Goal: Check status: Check status

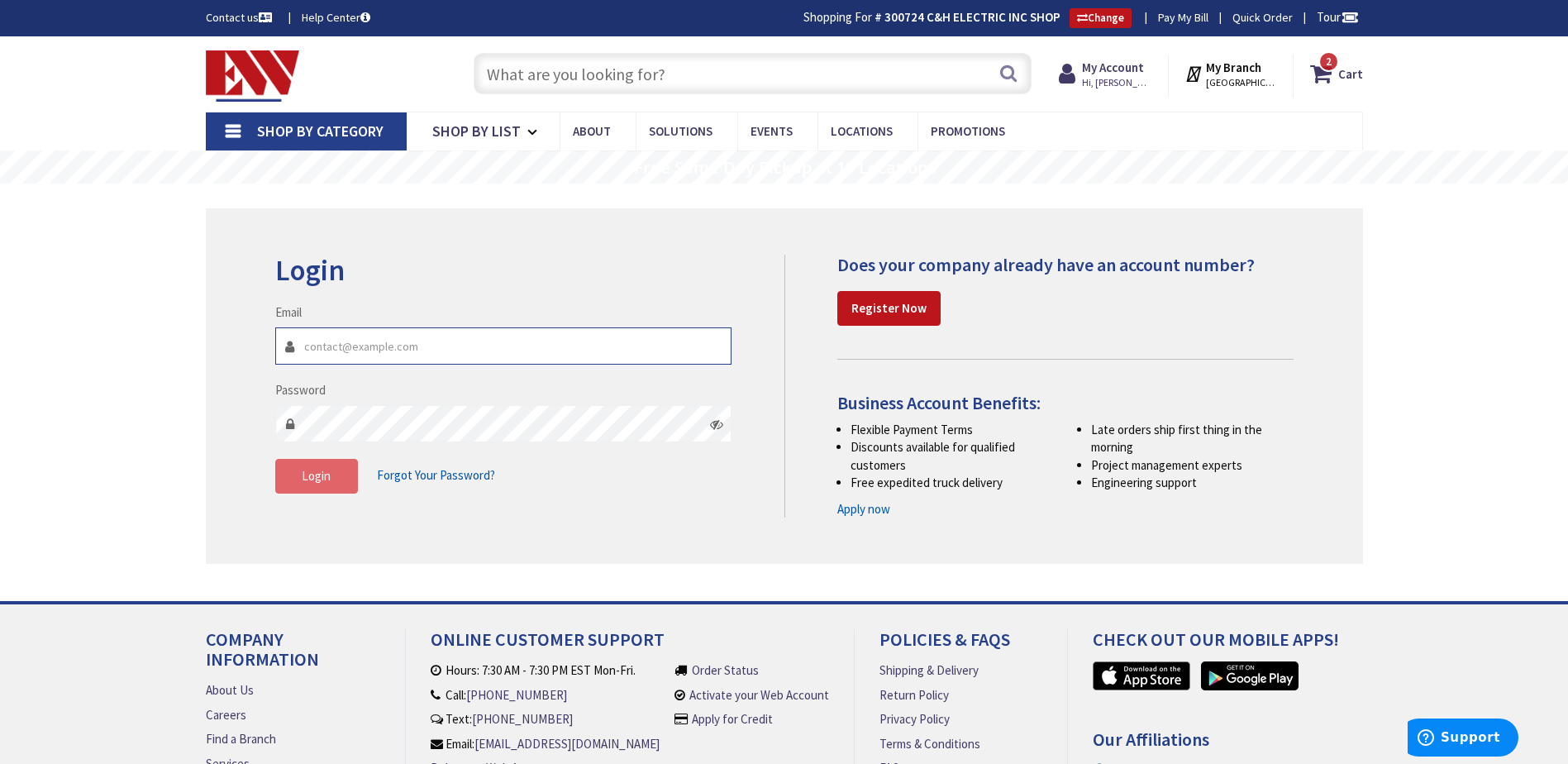
type input "[EMAIL_ADDRESS][DOMAIN_NAME]"
click at [304, 486] on button "Login" at bounding box center [316, 476] width 83 height 35
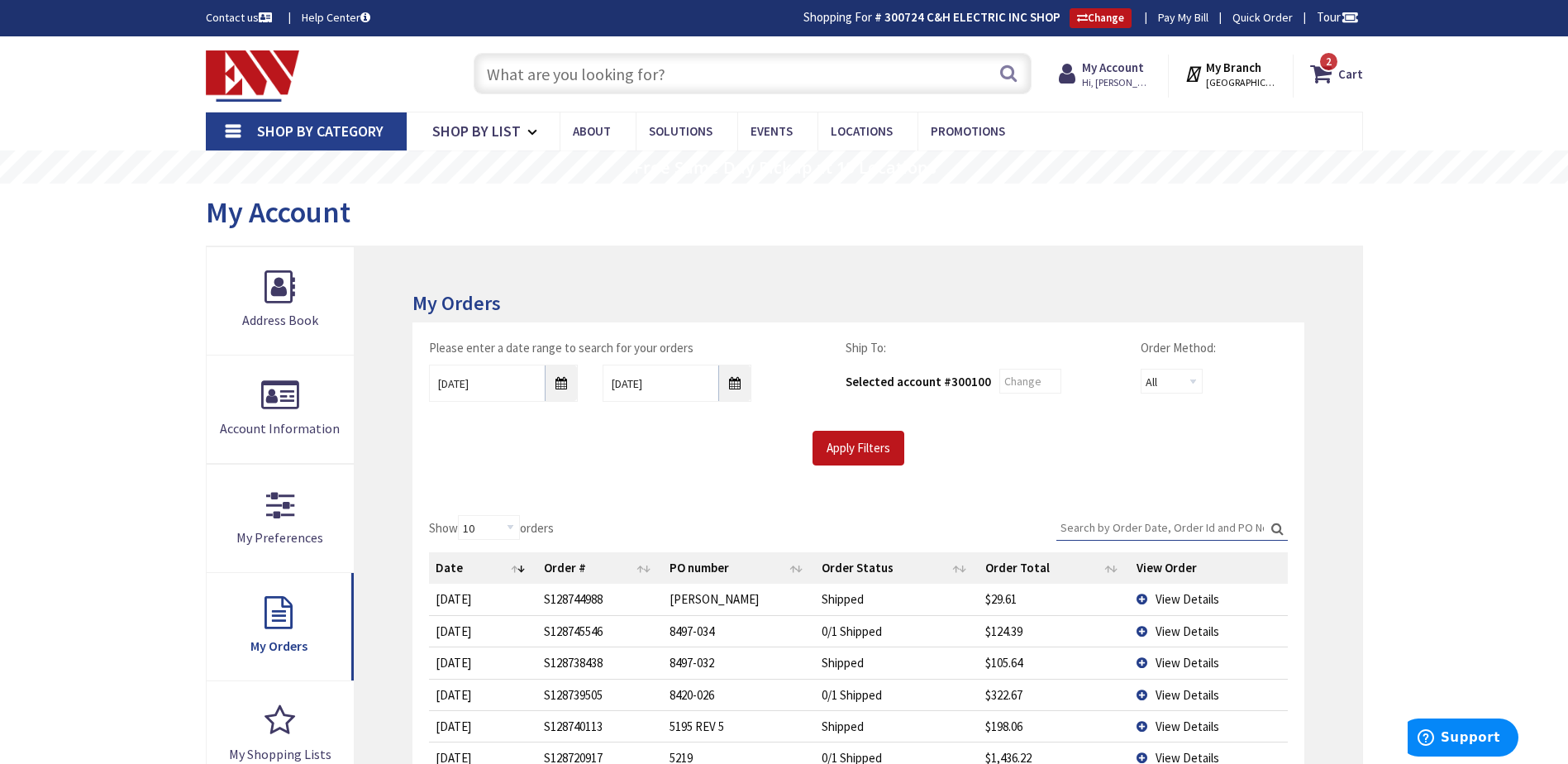
click at [629, 70] on input "text" at bounding box center [753, 74] width 558 height 41
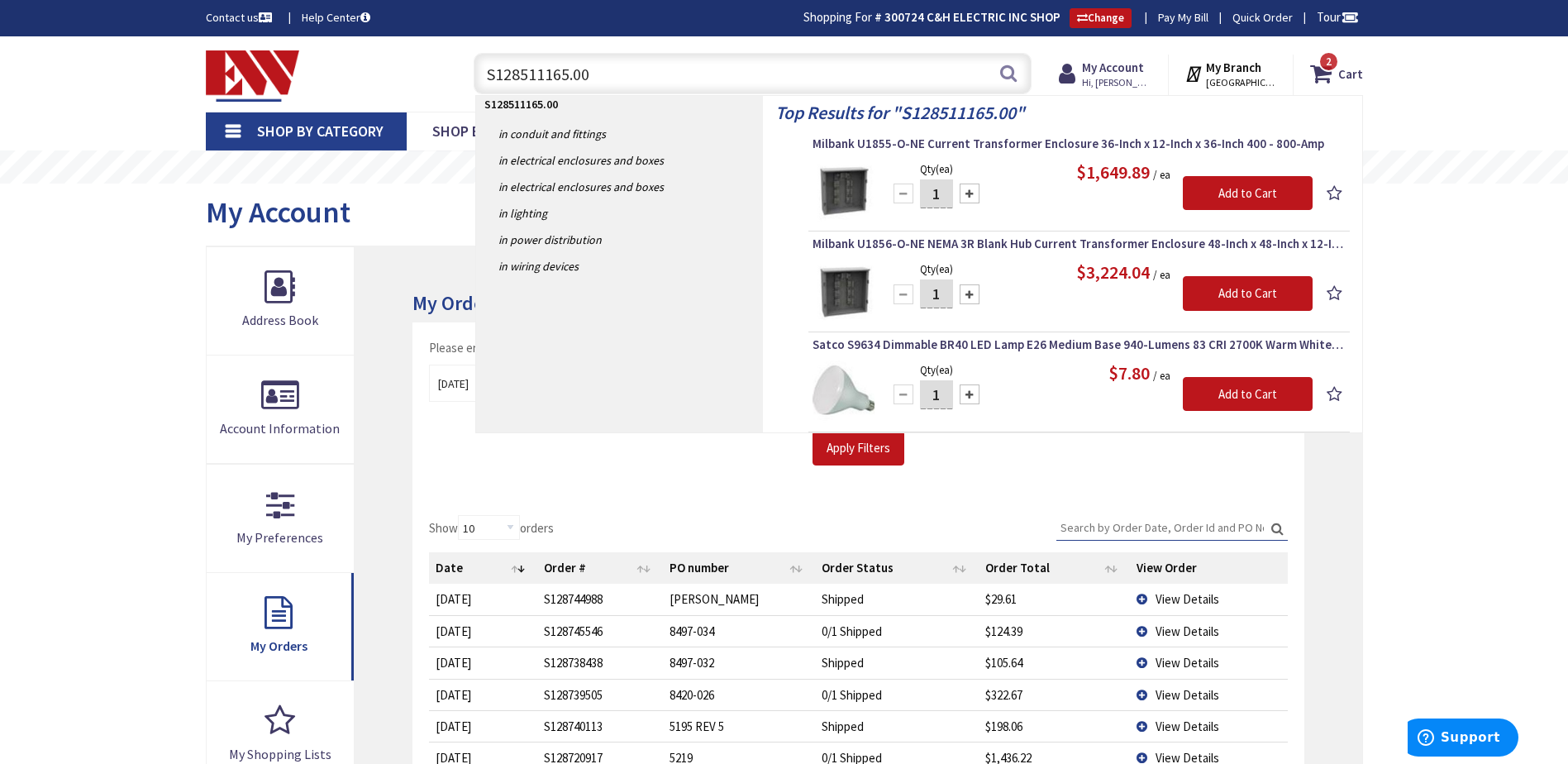
type input "S128511165.001"
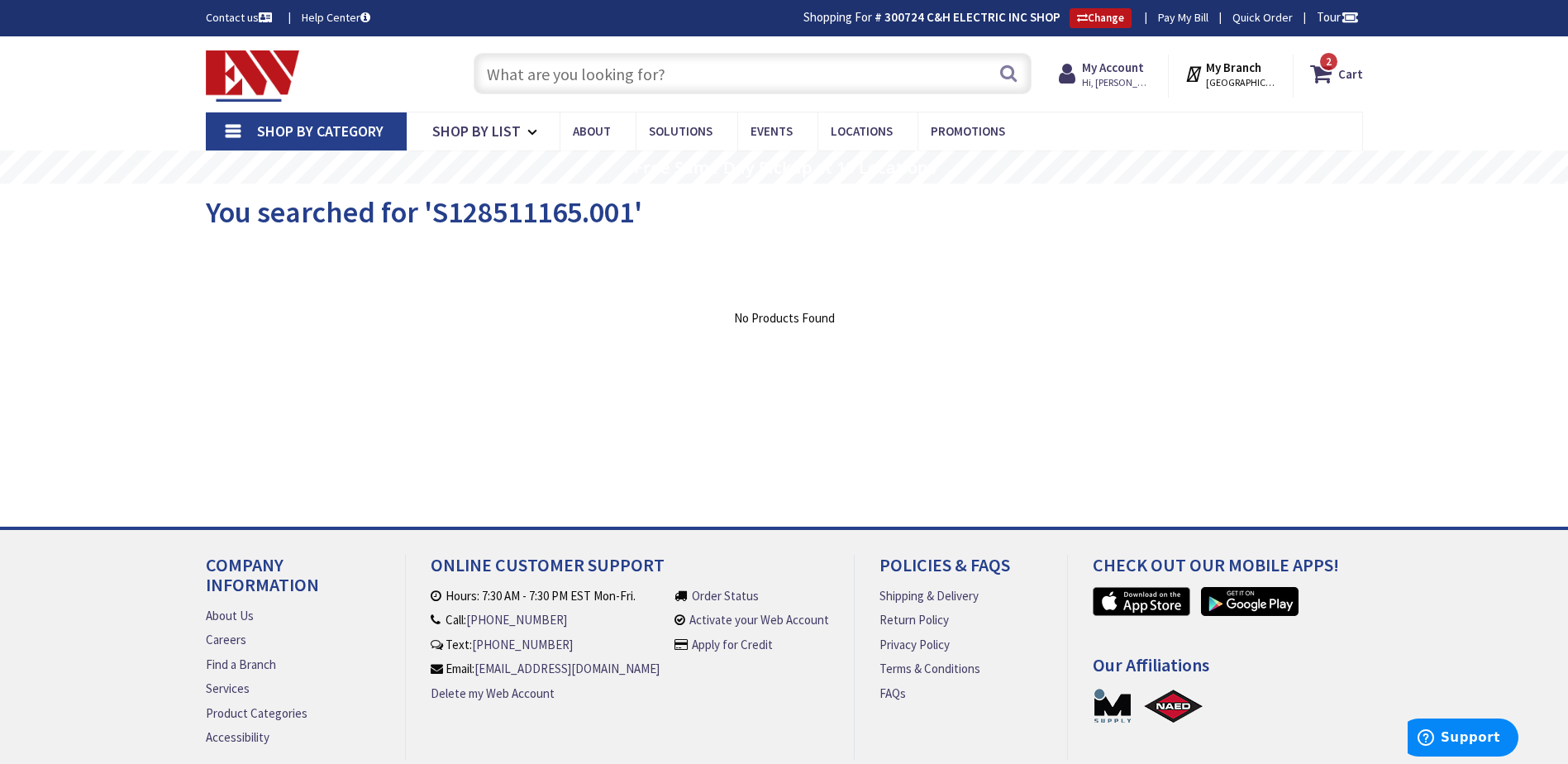
click at [346, 129] on span "Shop By Category" at bounding box center [320, 131] width 127 height 19
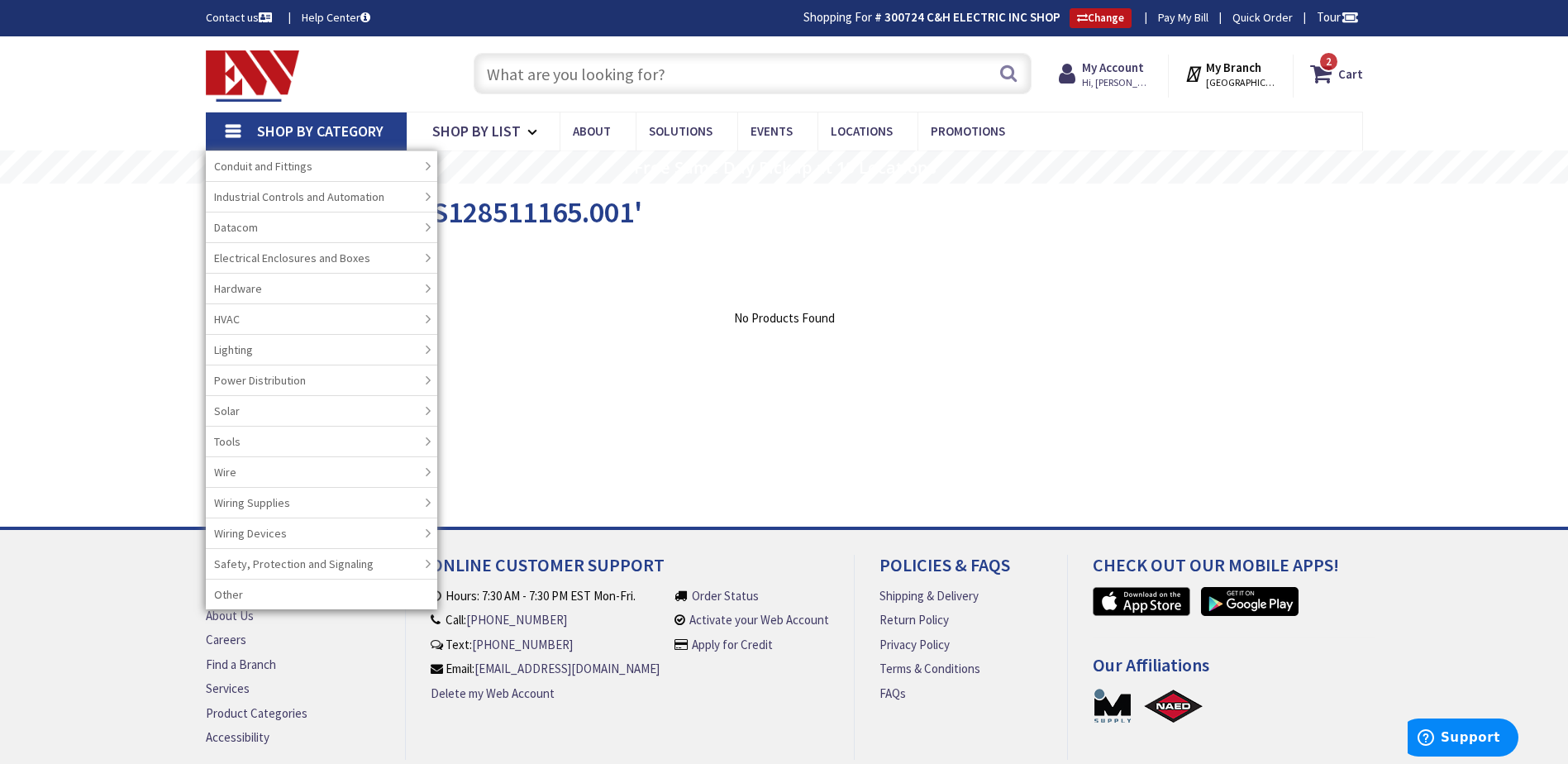
click at [113, 312] on div "Skip to Content Toggle Nav Search 2 2 2 items Cart My Cart" at bounding box center [784, 440] width 1568 height 807
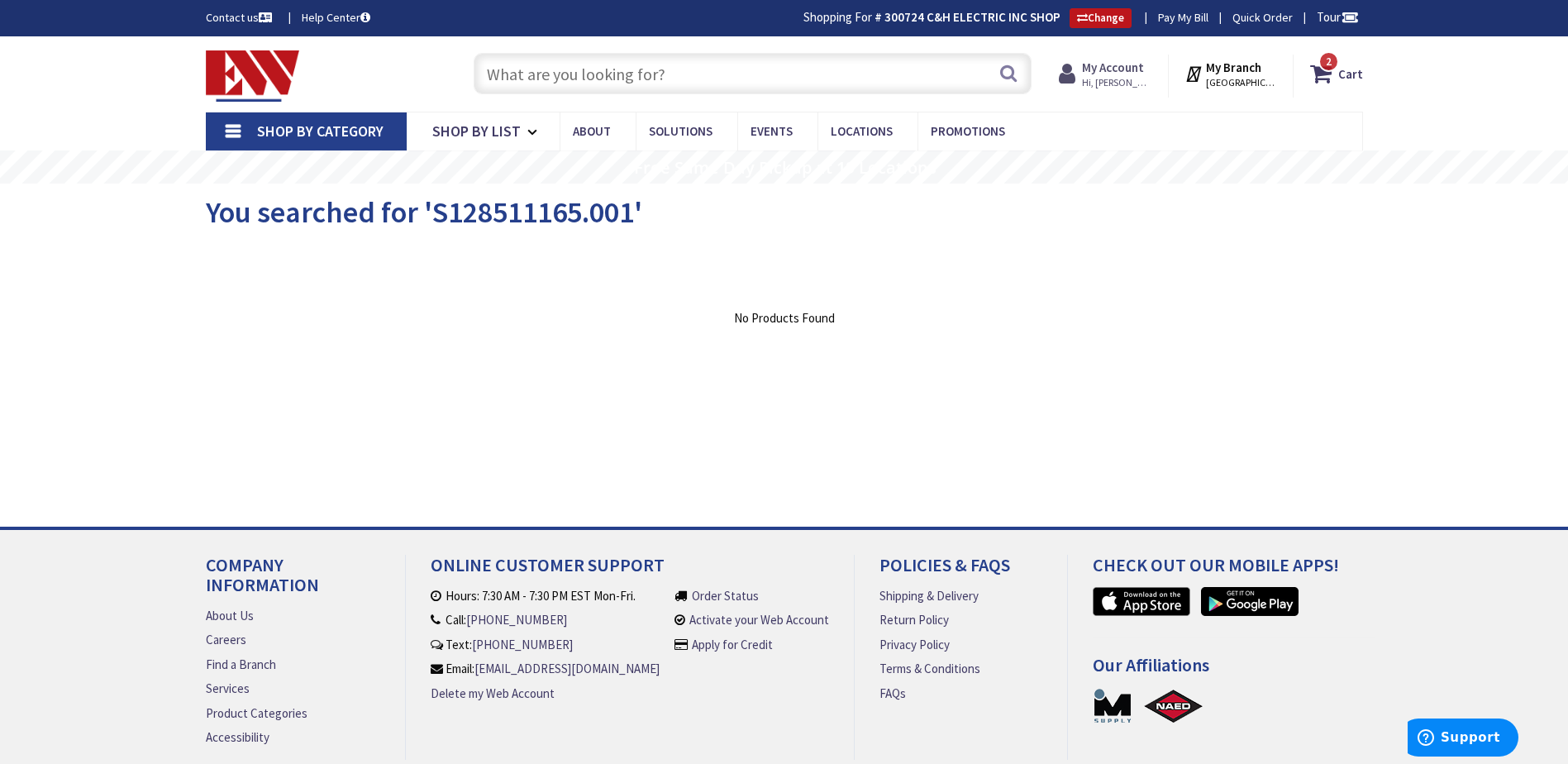
click at [1102, 72] on strong "My Account" at bounding box center [1112, 67] width 62 height 16
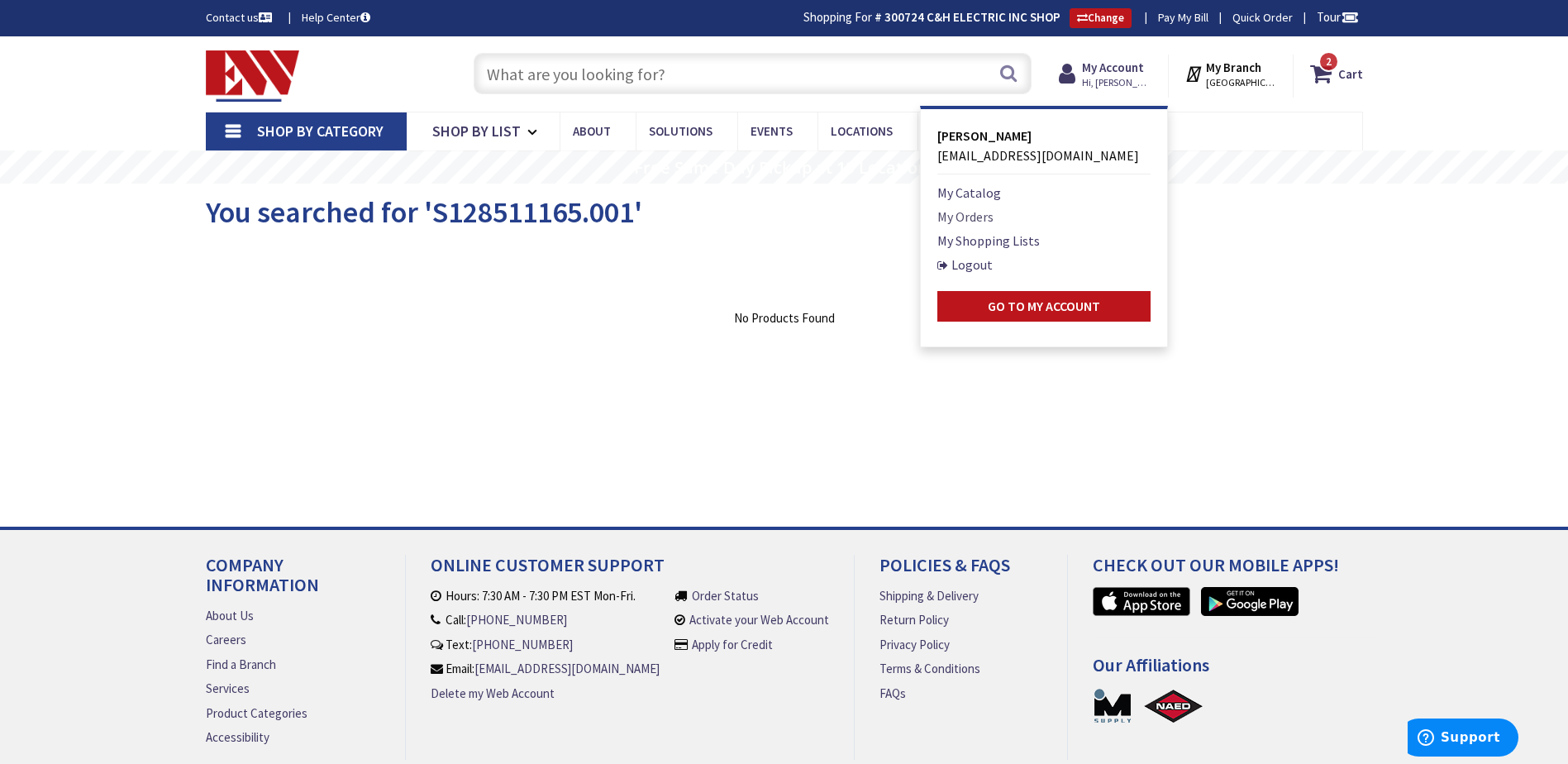
click at [982, 212] on link "My Orders" at bounding box center [966, 216] width 56 height 20
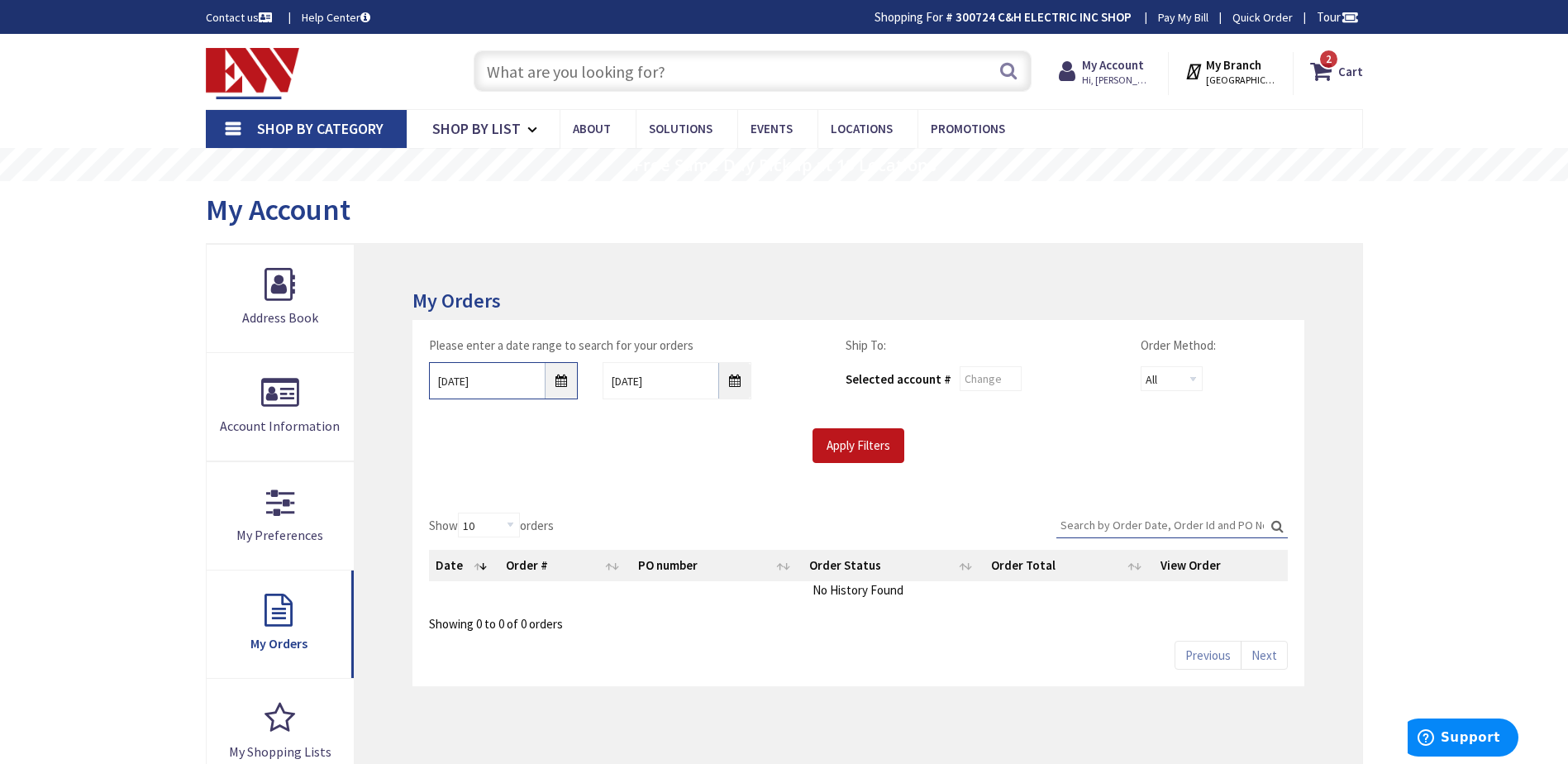
click at [556, 385] on input "9/3/2025" at bounding box center [504, 380] width 149 height 37
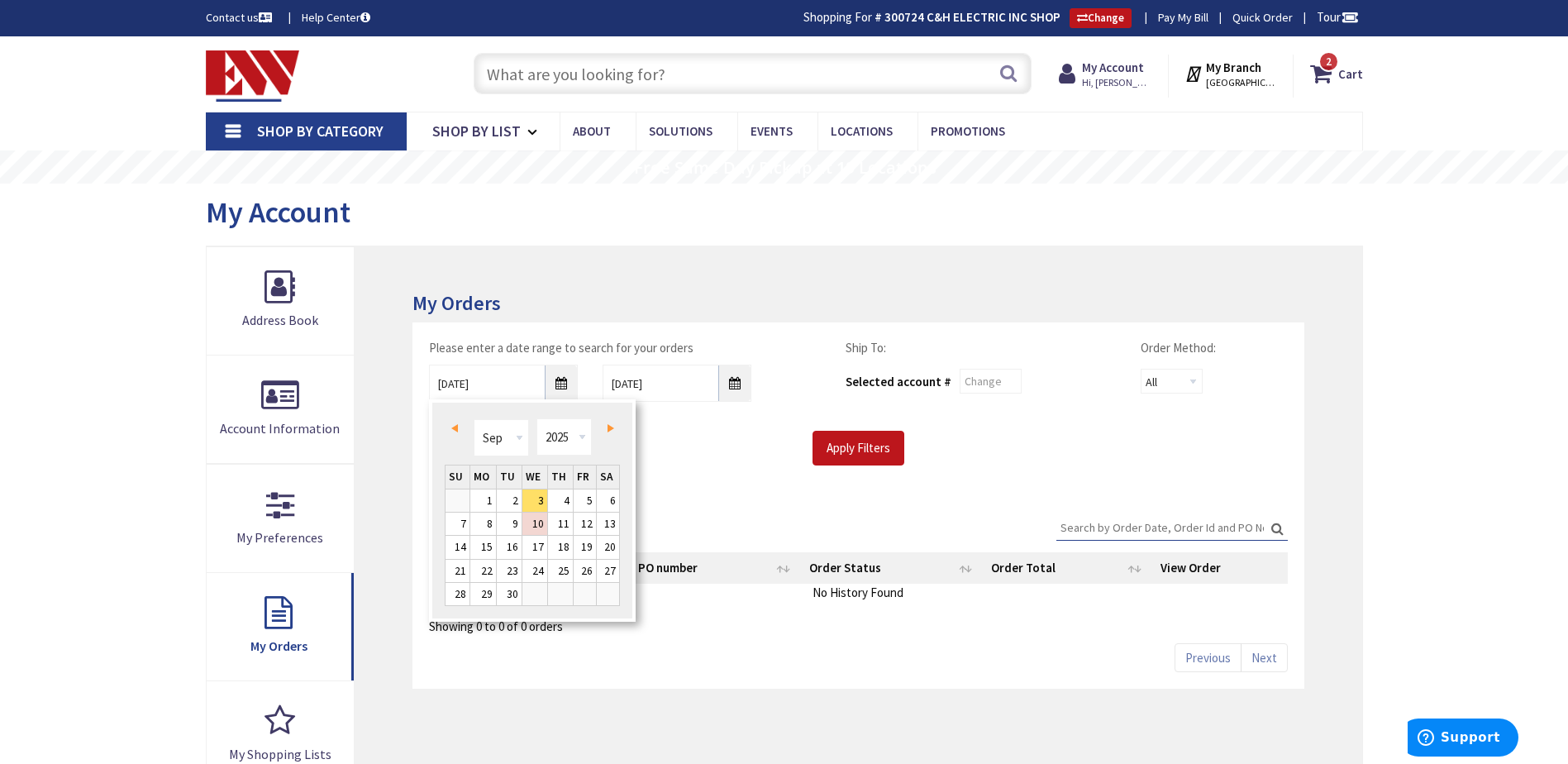
click at [460, 428] on link "Prev" at bounding box center [457, 428] width 22 height 22
click at [581, 503] on link "1" at bounding box center [585, 500] width 22 height 22
type input "08/01/2025"
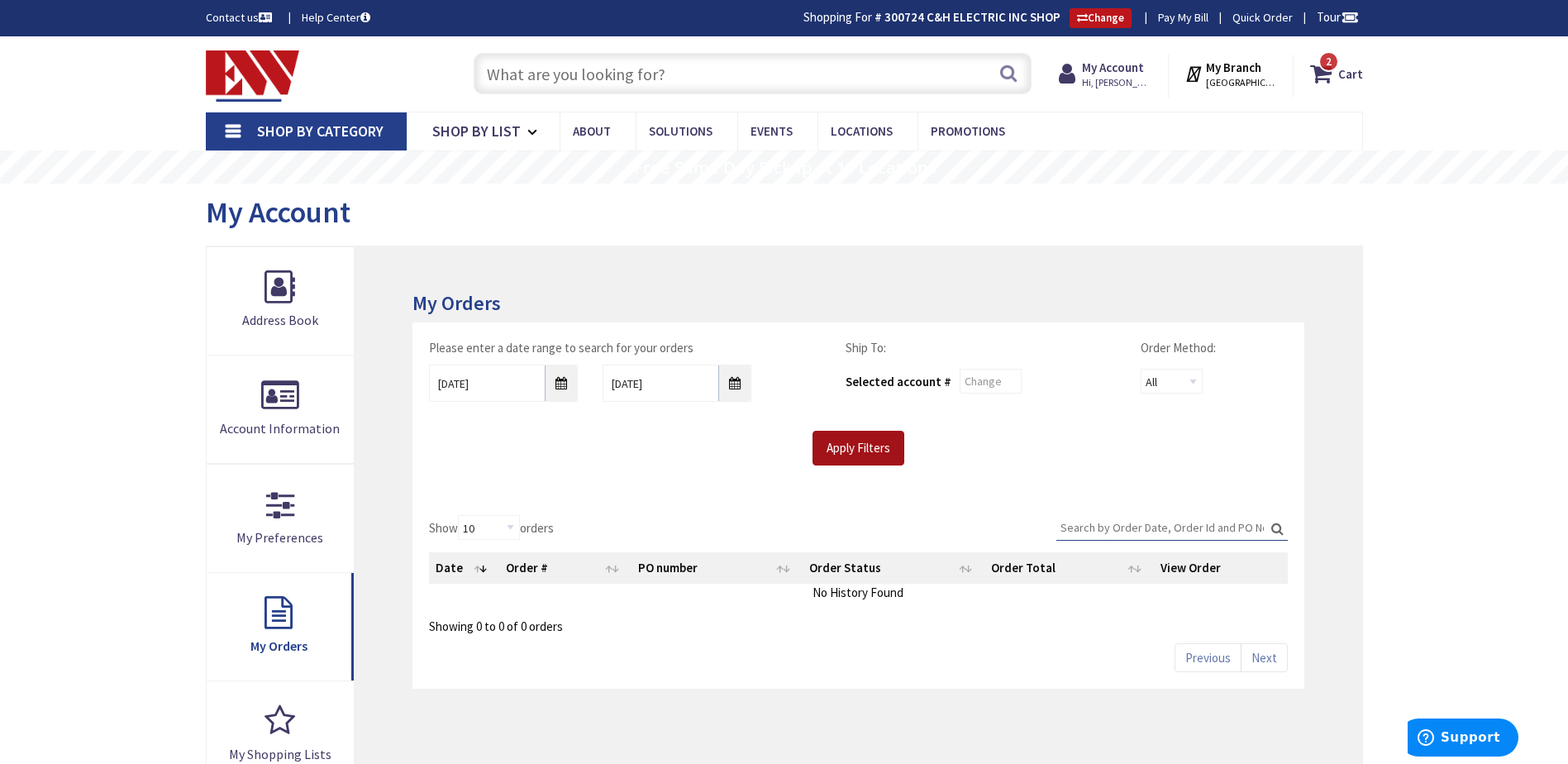
click at [864, 442] on input "Apply Filters" at bounding box center [858, 448] width 92 height 35
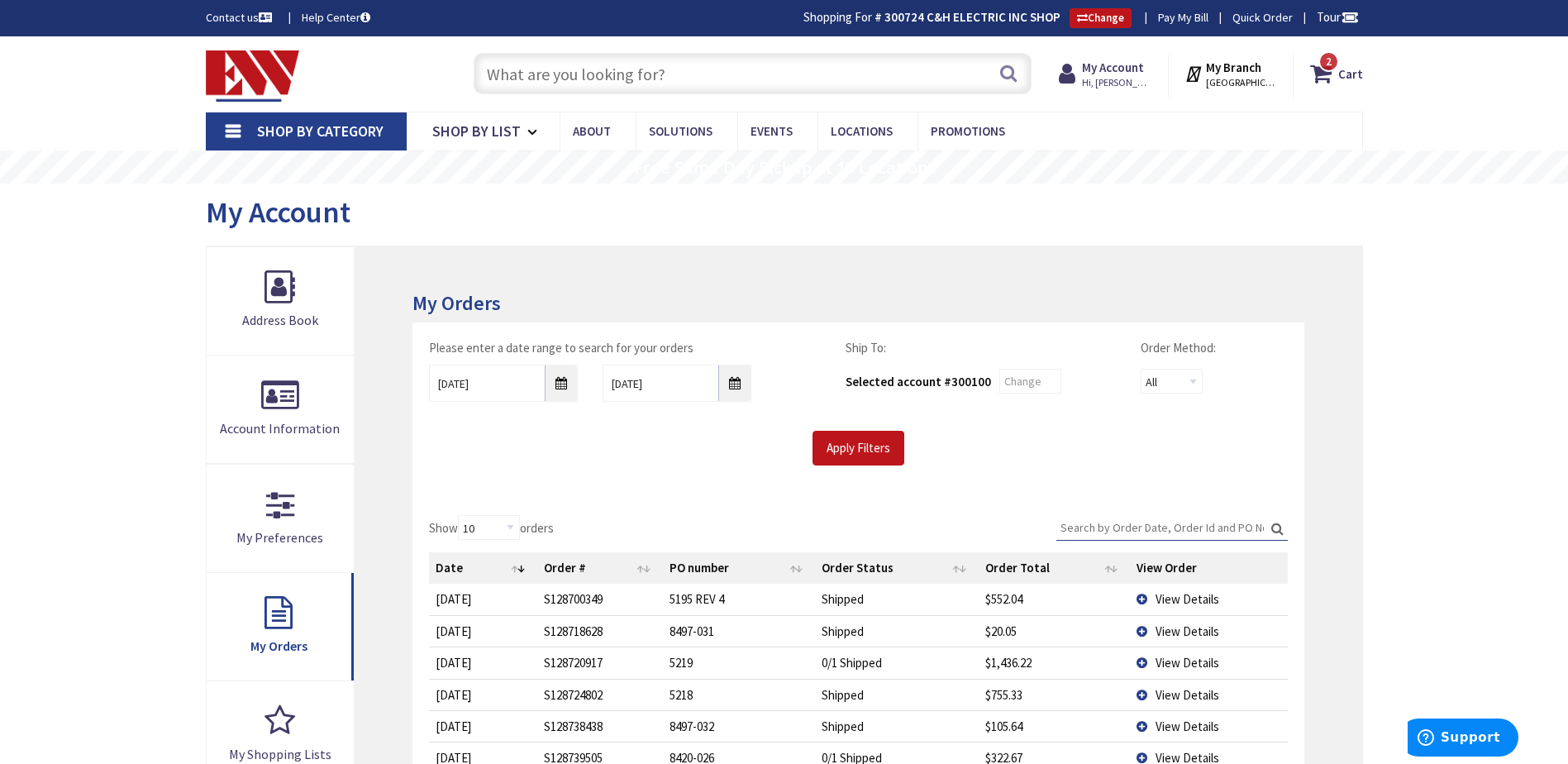
click at [1114, 525] on input "Search:" at bounding box center [1171, 528] width 231 height 25
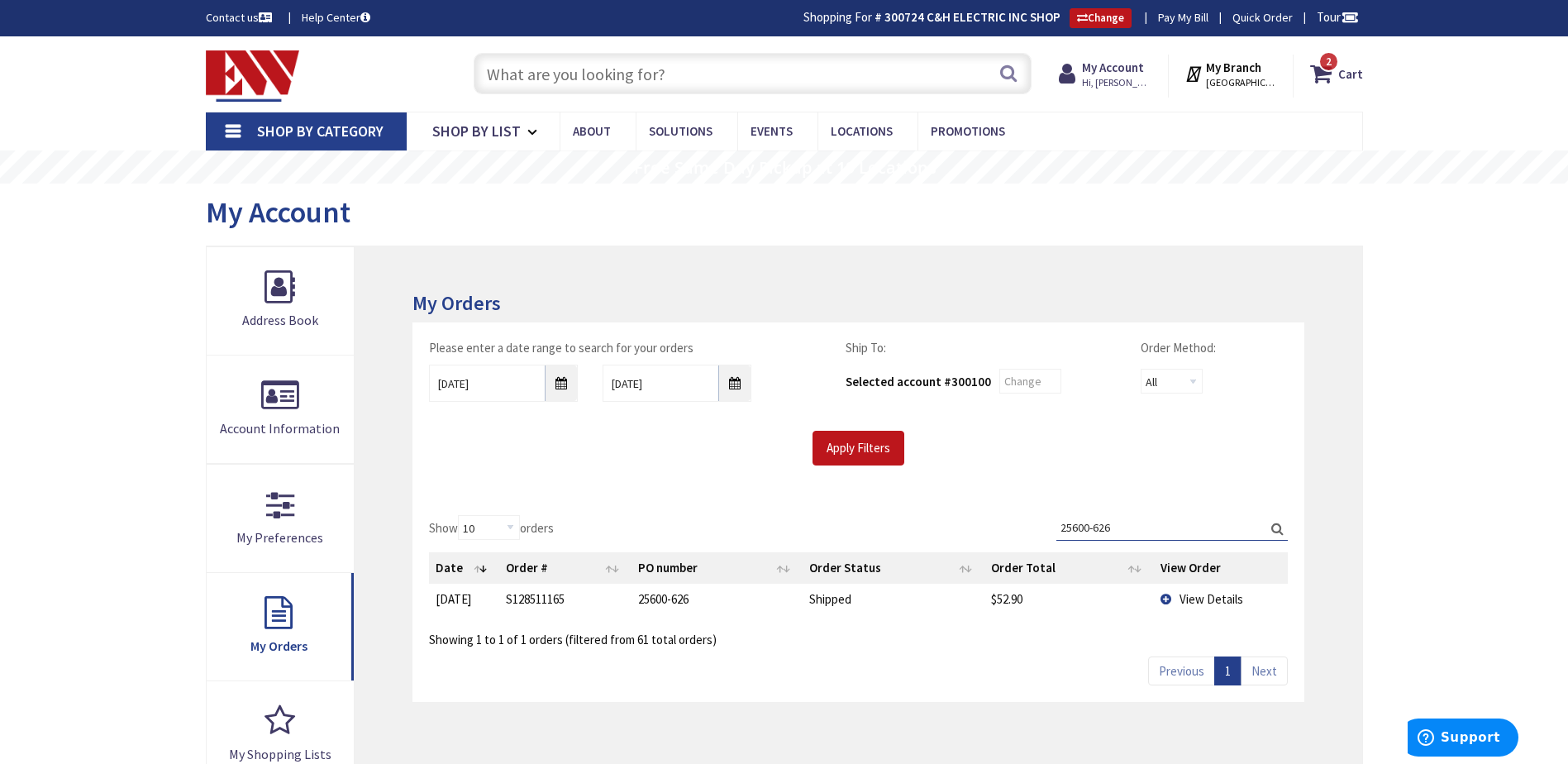
type input "25600-626"
click at [1161, 597] on td "View Details" at bounding box center [1221, 598] width 134 height 31
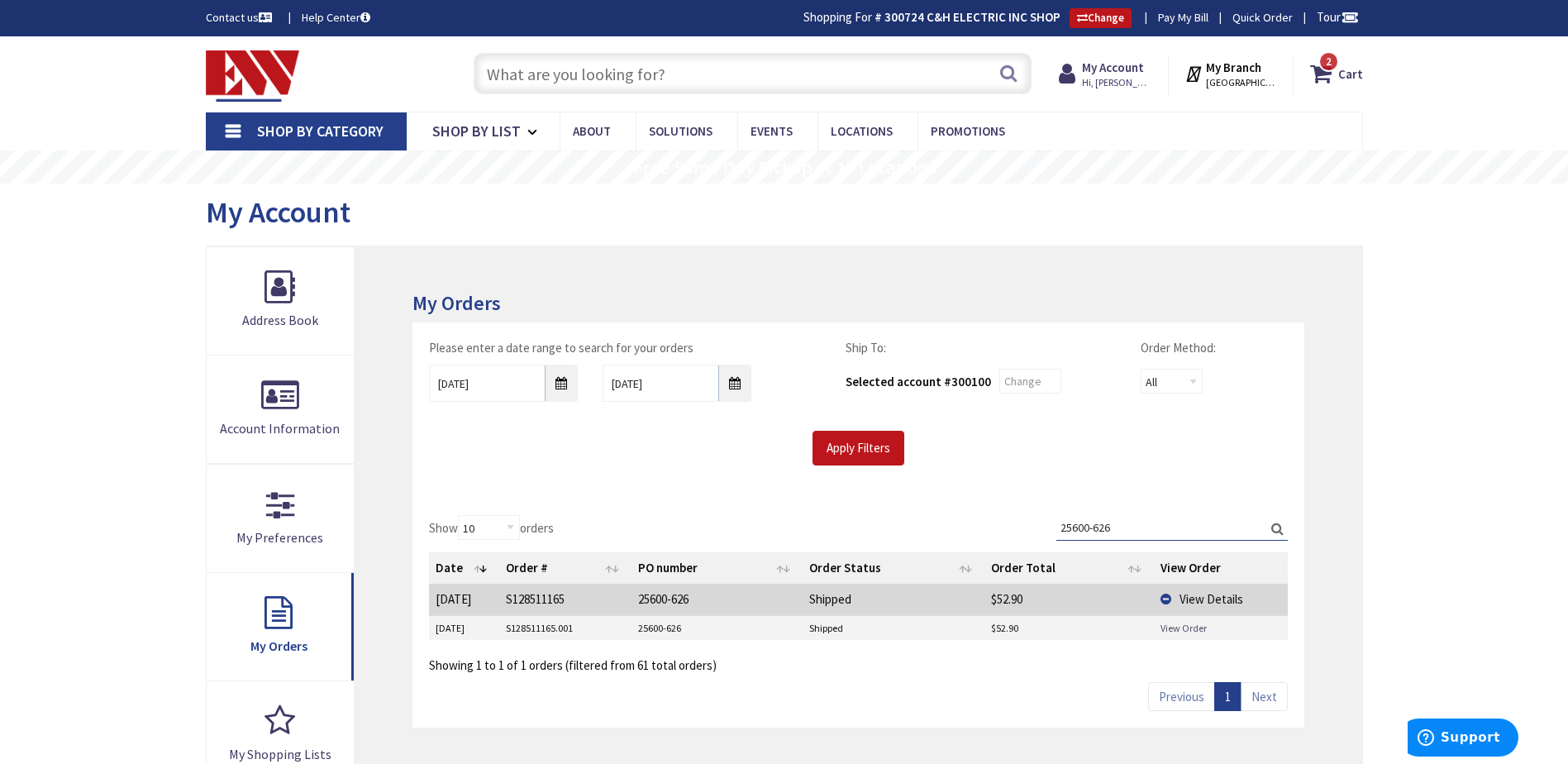
click at [1189, 622] on link "View Order" at bounding box center [1184, 627] width 46 height 14
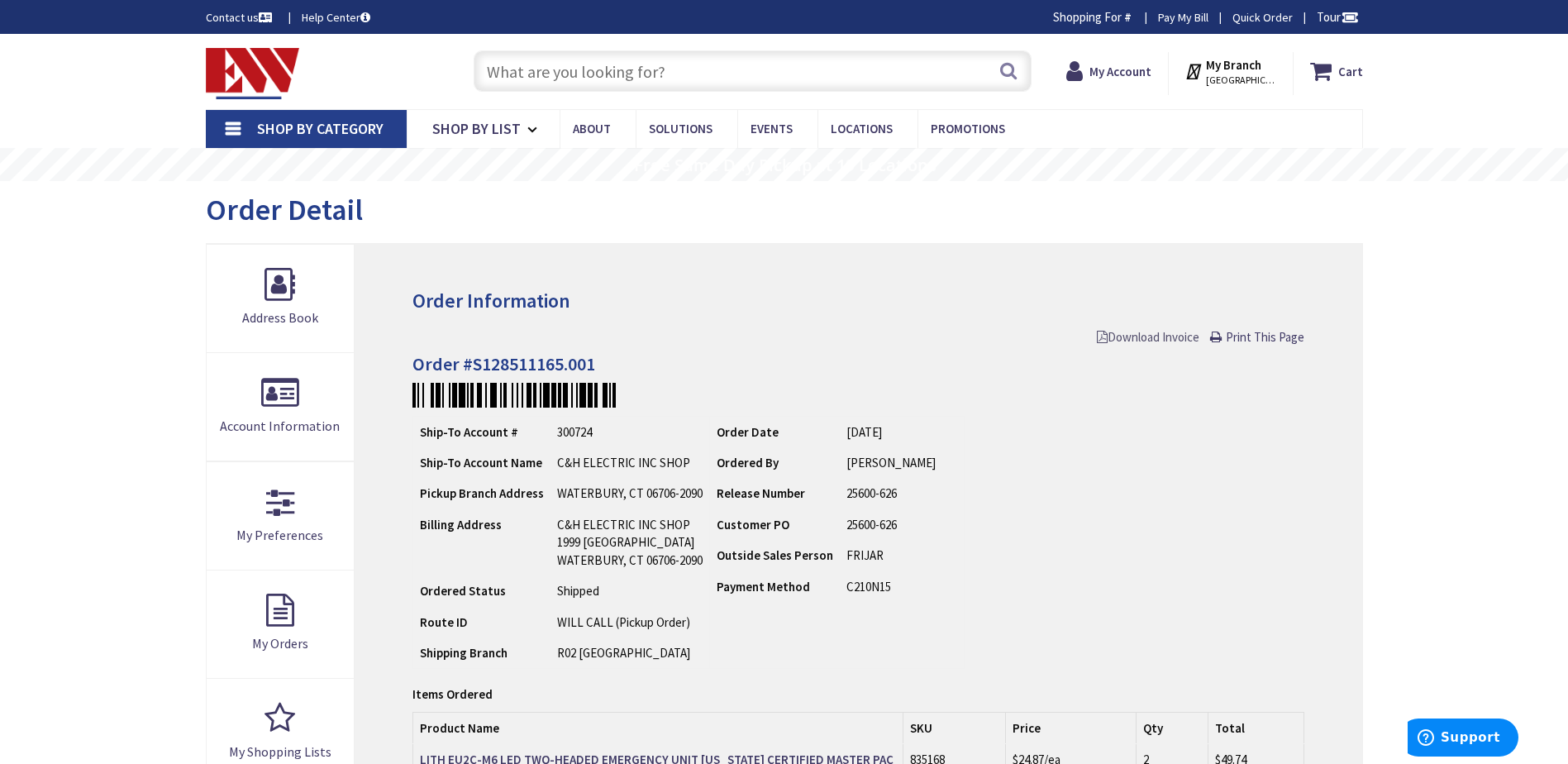
click at [1174, 338] on span "Download Invoice" at bounding box center [1148, 336] width 103 height 16
